Goal: Complete application form

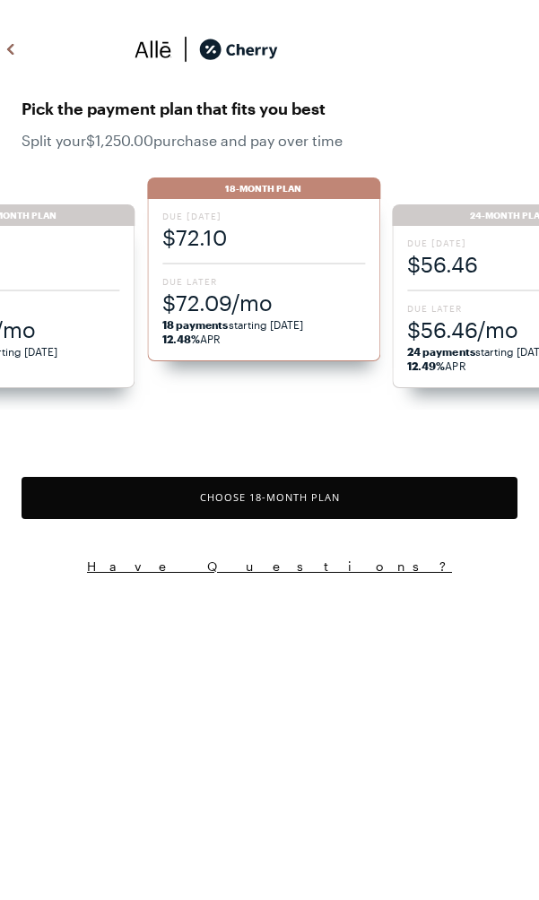
click at [358, 486] on button "Choose 18 -Month Plan" at bounding box center [270, 498] width 496 height 42
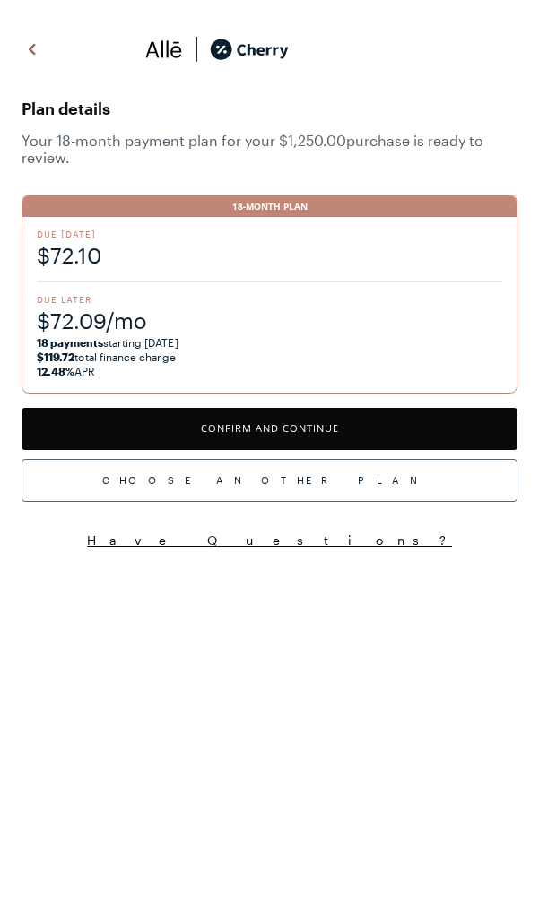
click at [370, 424] on button "Confirm and Continue" at bounding box center [270, 429] width 496 height 42
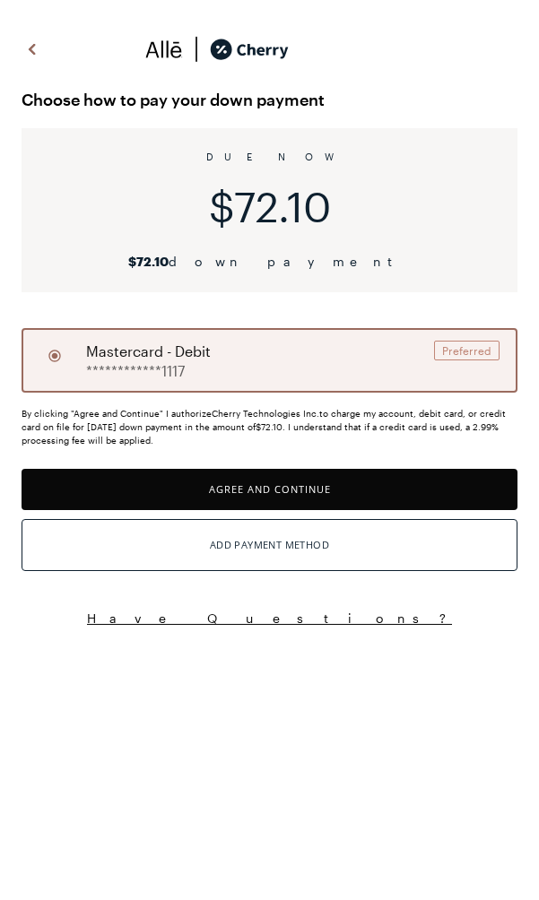
click at [355, 500] on button "Agree and Continue" at bounding box center [270, 490] width 496 height 42
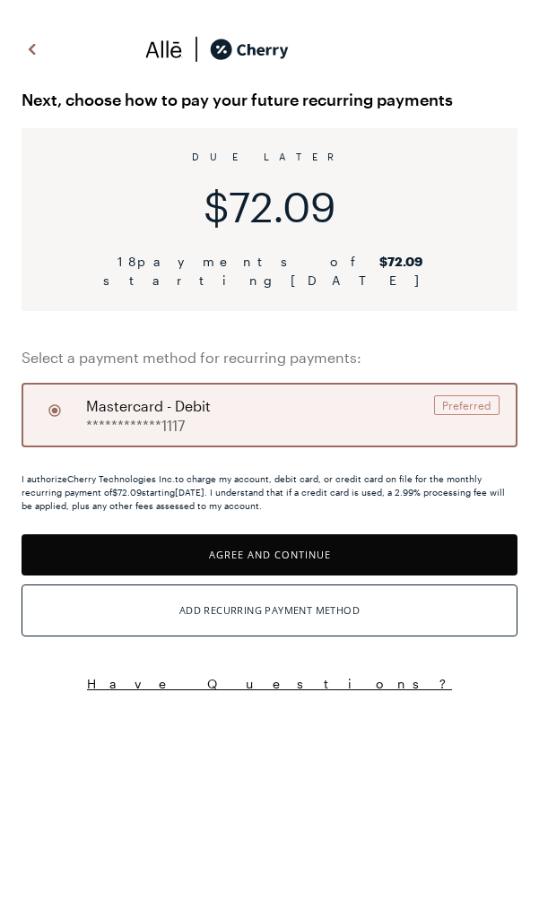
click at [351, 543] on button "Agree and Continue" at bounding box center [270, 555] width 496 height 42
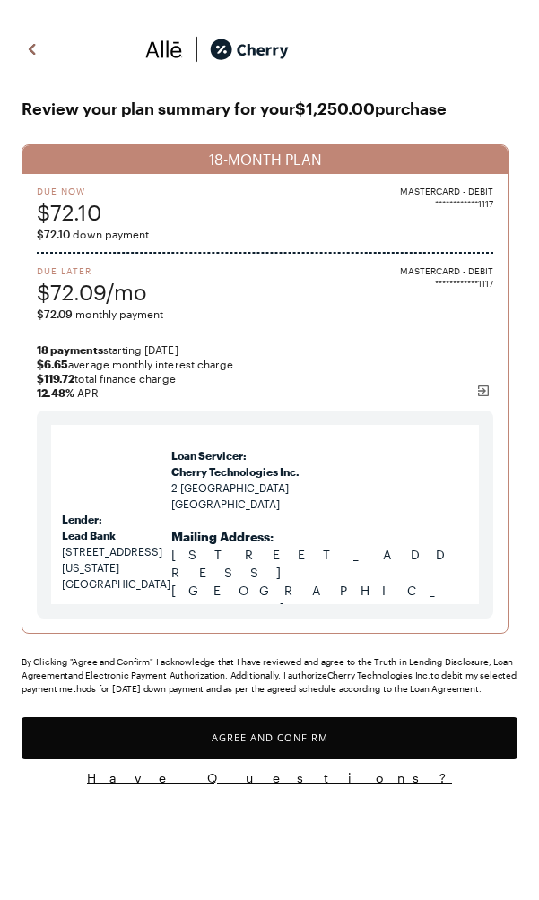
click at [313, 727] on button "Agree and Confirm" at bounding box center [270, 738] width 496 height 42
